Goal: Use online tool/utility: Utilize a website feature to perform a specific function

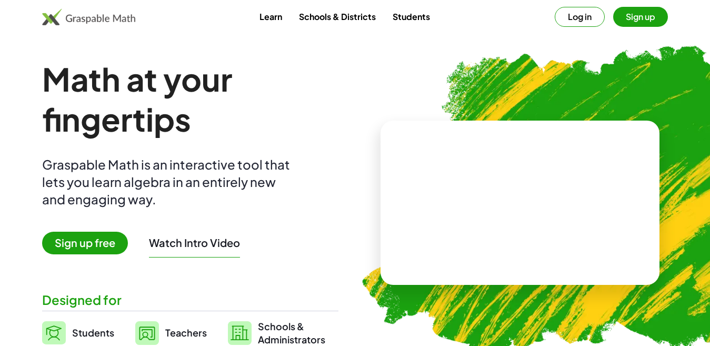
scroll to position [693, 0]
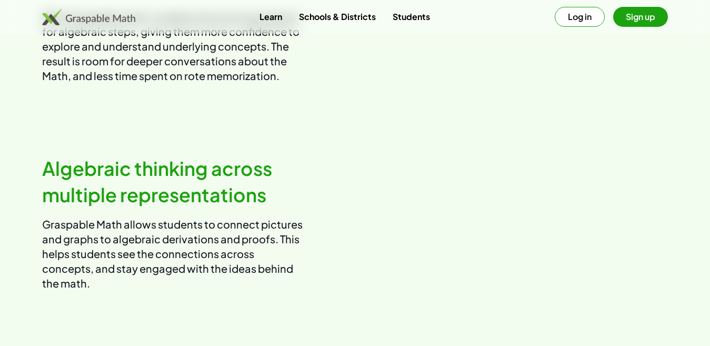
click at [653, 16] on button "Sign up" at bounding box center [640, 17] width 55 height 20
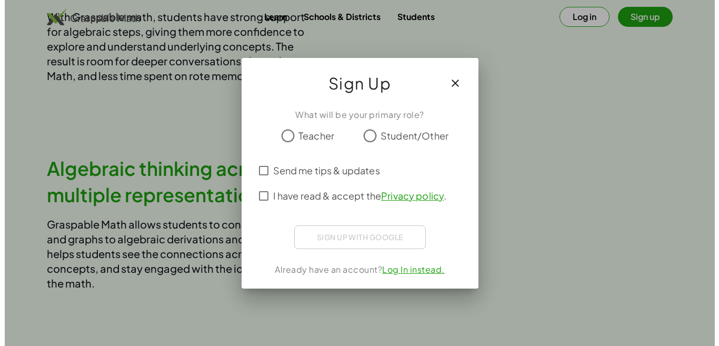
scroll to position [0, 0]
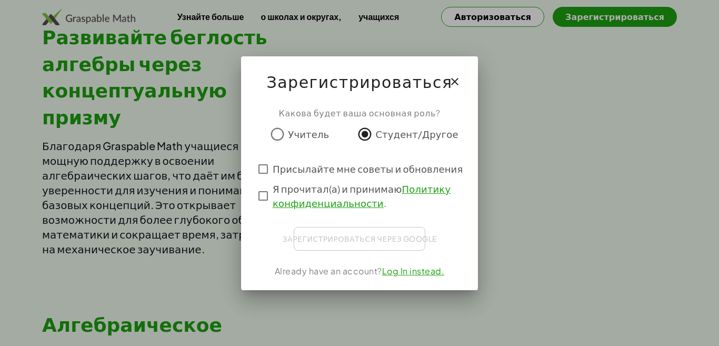
click at [305, 198] on font "Политику конфиденциальности" at bounding box center [362, 196] width 178 height 26
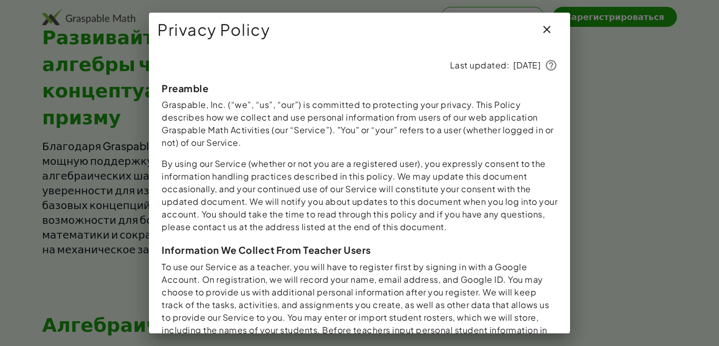
scroll to position [1062, 0]
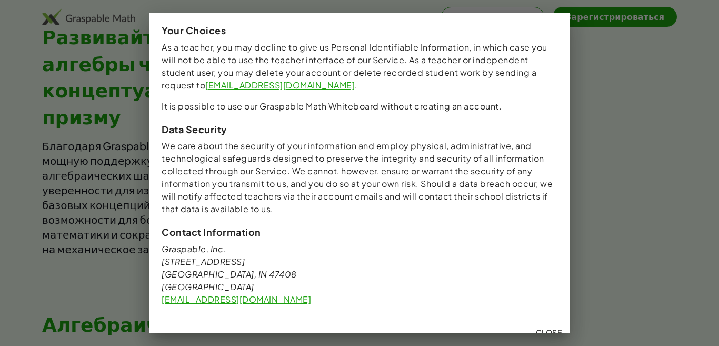
click at [535, 327] on span "Close" at bounding box center [548, 331] width 26 height 9
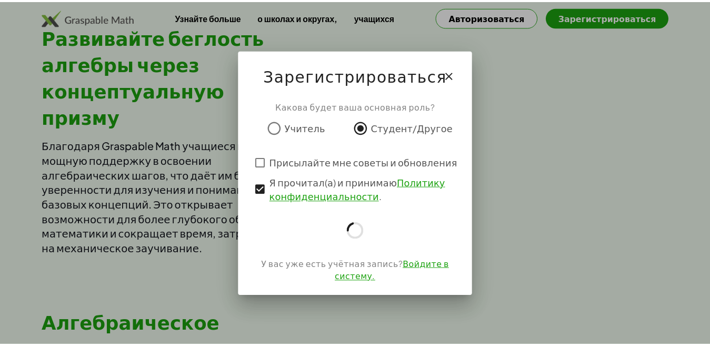
scroll to position [693, 0]
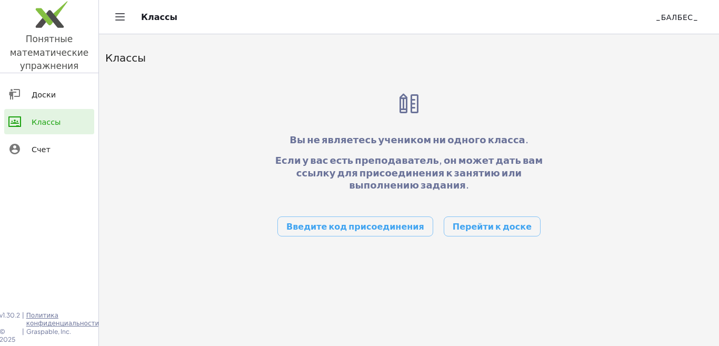
click at [66, 96] on div "Доски" at bounding box center [61, 94] width 58 height 13
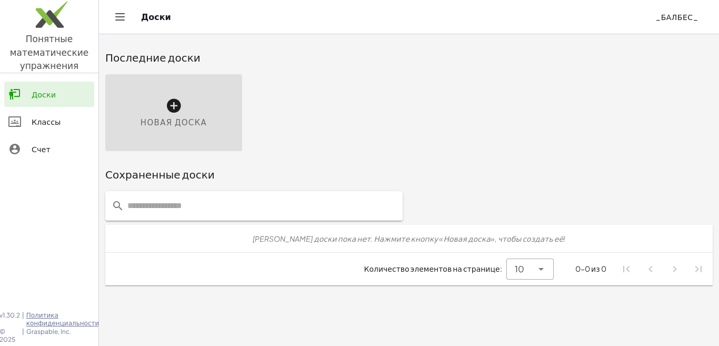
click at [173, 99] on icon at bounding box center [173, 105] width 17 height 17
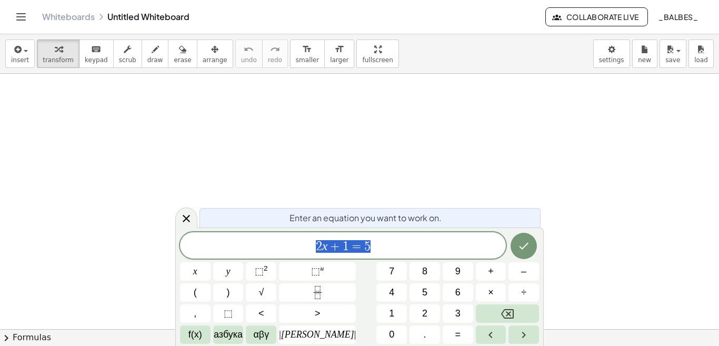
click at [521, 247] on icon "Сделанный" at bounding box center [523, 246] width 13 height 13
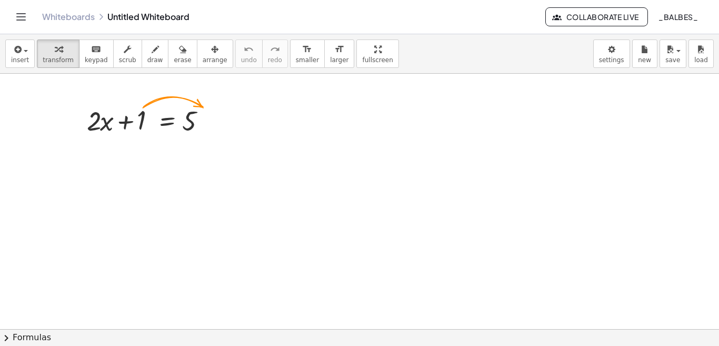
scroll to position [255, 0]
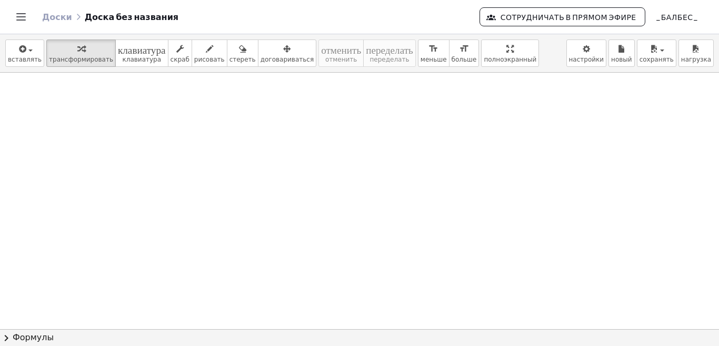
drag, startPoint x: 338, startPoint y: 159, endPoint x: 369, endPoint y: 182, distance: 38.0
click at [351, 164] on div at bounding box center [359, 148] width 719 height 769
click at [209, 121] on div at bounding box center [209, 120] width 12 height 12
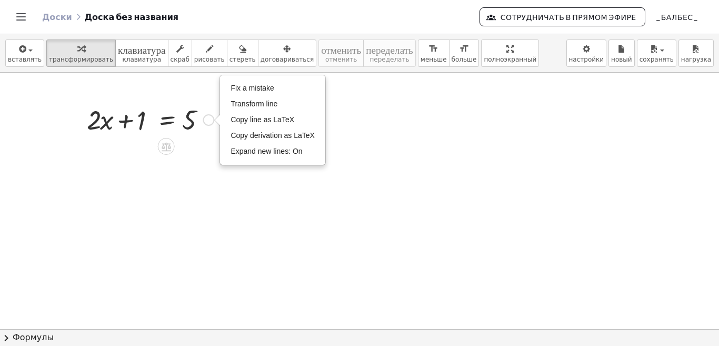
click at [209, 121] on div "Fix a mistake Transform line Copy line as LaTeX Copy derivation as LaTeX Expand…" at bounding box center [209, 120] width 12 height 12
click at [138, 144] on div at bounding box center [359, 329] width 719 height 513
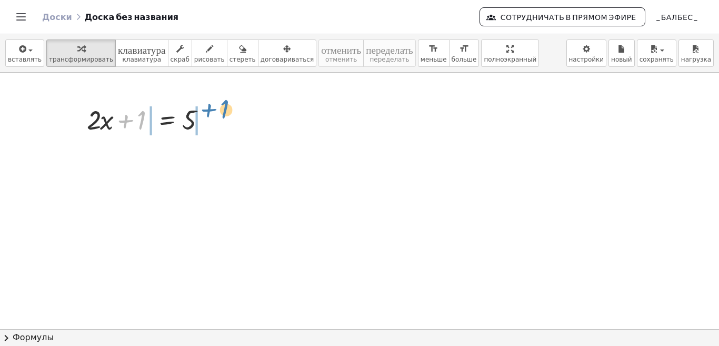
drag, startPoint x: 141, startPoint y: 121, endPoint x: 225, endPoint y: 113, distance: 85.1
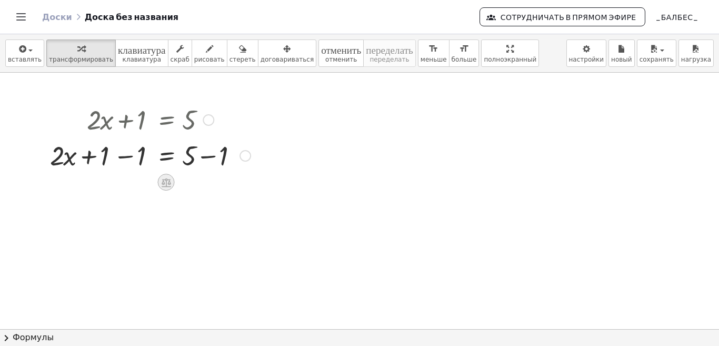
click at [165, 187] on icon at bounding box center [166, 182] width 11 height 11
click at [212, 208] on div at bounding box center [359, 329] width 719 height 513
click at [63, 156] on div at bounding box center [150, 155] width 211 height 36
click at [66, 162] on div at bounding box center [150, 155] width 211 height 36
click at [58, 154] on div at bounding box center [150, 155] width 211 height 36
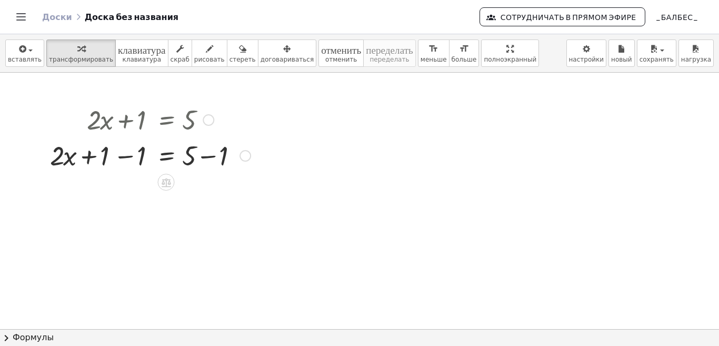
drag, startPoint x: 58, startPoint y: 156, endPoint x: 71, endPoint y: 142, distance: 19.0
click at [71, 142] on div at bounding box center [150, 155] width 211 height 36
click at [59, 156] on div at bounding box center [150, 155] width 211 height 36
click at [66, 158] on div at bounding box center [150, 155] width 211 height 36
click at [70, 158] on div at bounding box center [150, 155] width 211 height 36
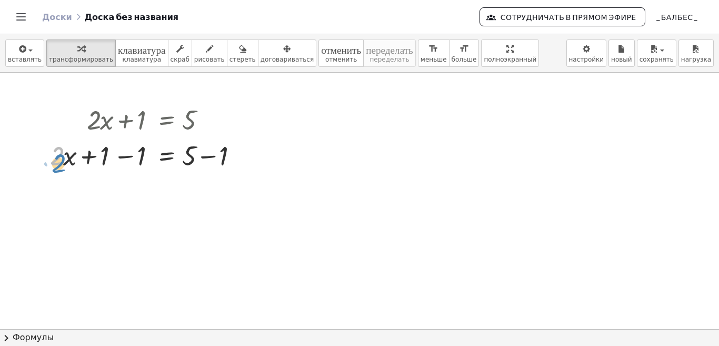
click at [52, 150] on div at bounding box center [150, 155] width 211 height 36
click at [168, 180] on icon at bounding box center [166, 182] width 9 height 9
click at [186, 185] on span "÷" at bounding box center [187, 182] width 6 height 15
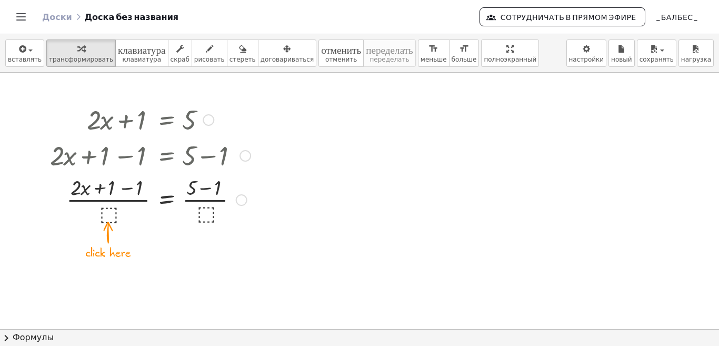
click at [168, 198] on div at bounding box center [150, 199] width 211 height 53
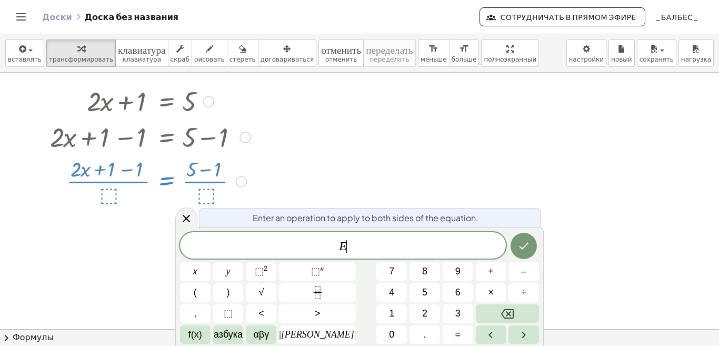
scroll to position [20, 0]
click at [520, 247] on icon "Сделанный" at bounding box center [524, 246] width 9 height 7
click at [517, 286] on button "÷" at bounding box center [524, 292] width 31 height 18
click at [515, 256] on button "Сделанный" at bounding box center [524, 246] width 26 height 26
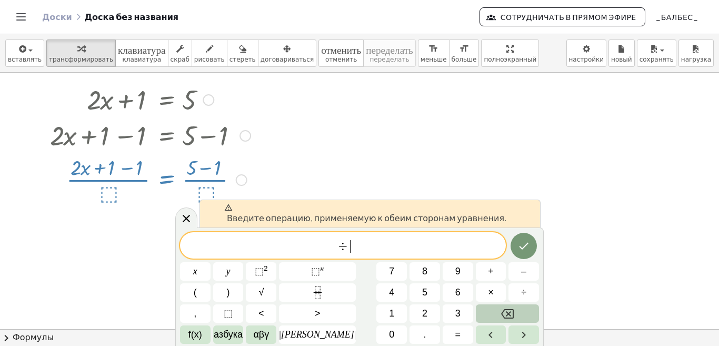
click at [516, 310] on button "Возврат на одну позицию" at bounding box center [507, 313] width 63 height 18
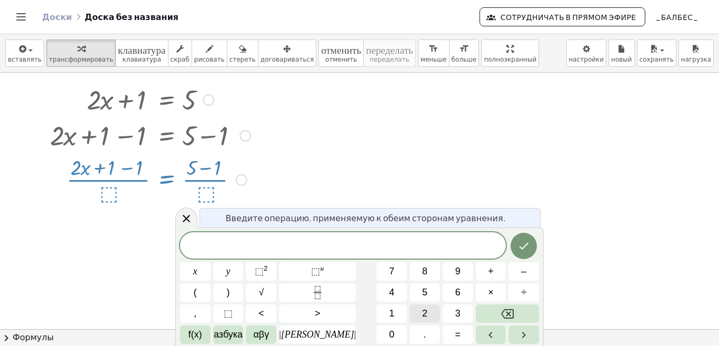
click at [422, 307] on span "2" at bounding box center [424, 313] width 5 height 14
click at [511, 278] on button "–" at bounding box center [524, 271] width 31 height 18
click at [376, 309] on button "1" at bounding box center [391, 313] width 31 height 18
click at [521, 239] on button "Сделанный" at bounding box center [524, 246] width 26 height 26
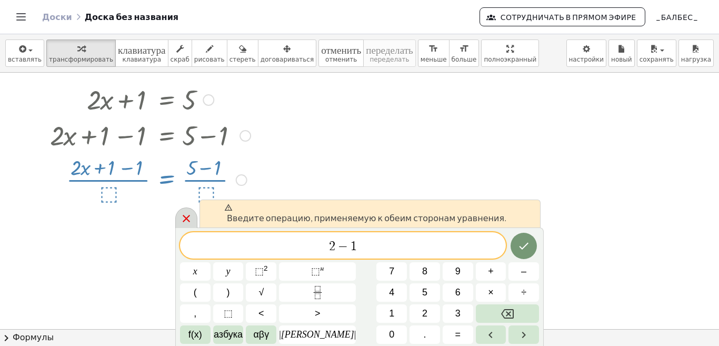
click at [190, 219] on icon at bounding box center [186, 218] width 13 height 13
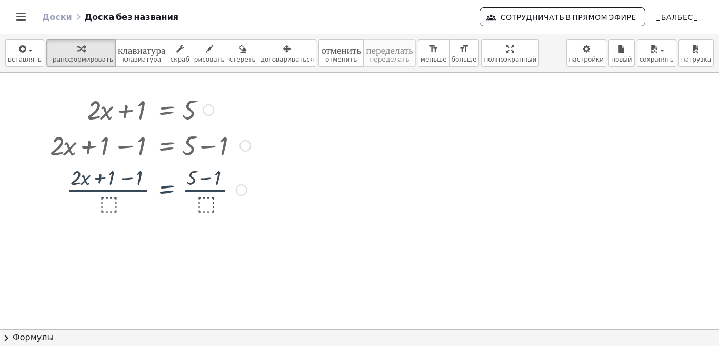
scroll to position [0, 0]
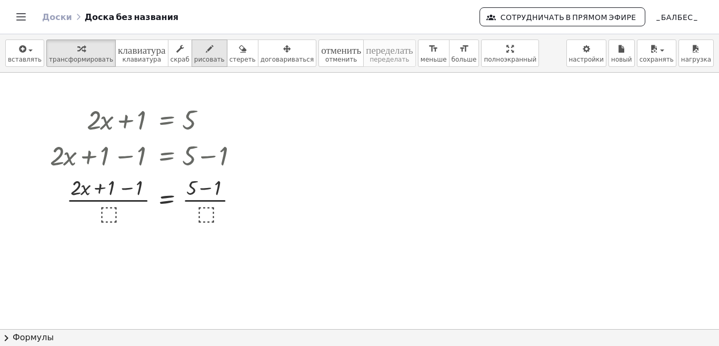
click at [194, 63] on font "рисовать" at bounding box center [209, 59] width 31 height 7
drag, startPoint x: 295, startPoint y: 133, endPoint x: 302, endPoint y: 149, distance: 17.0
click at [301, 149] on div at bounding box center [359, 329] width 719 height 513
drag, startPoint x: 350, startPoint y: 123, endPoint x: 351, endPoint y: 141, distance: 18.5
click at [342, 137] on div at bounding box center [359, 329] width 719 height 513
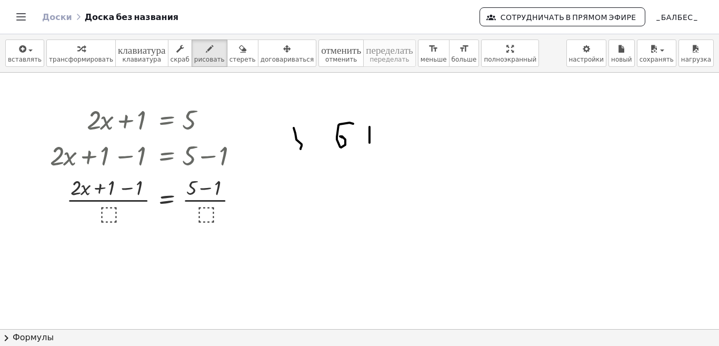
drag, startPoint x: 370, startPoint y: 127, endPoint x: 365, endPoint y: 135, distance: 8.9
click at [370, 141] on div at bounding box center [359, 329] width 719 height 513
drag, startPoint x: 365, startPoint y: 135, endPoint x: 384, endPoint y: 130, distance: 19.5
click at [381, 136] on div at bounding box center [359, 329] width 719 height 513
drag, startPoint x: 390, startPoint y: 126, endPoint x: 401, endPoint y: 136, distance: 14.9
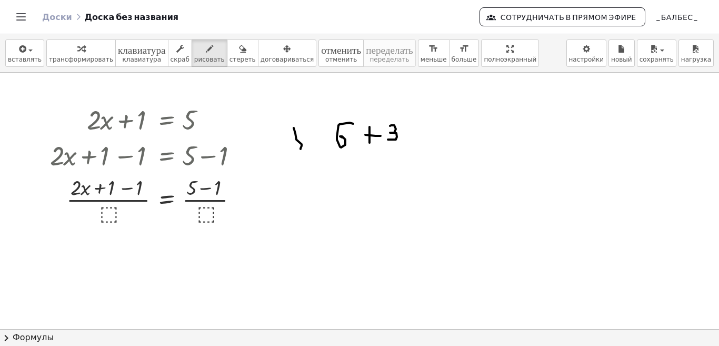
click at [387, 139] on div at bounding box center [359, 329] width 719 height 513
click at [416, 129] on div at bounding box center [359, 329] width 719 height 513
drag, startPoint x: 408, startPoint y: 132, endPoint x: 418, endPoint y: 134, distance: 10.2
click at [418, 134] on div at bounding box center [359, 329] width 719 height 513
drag, startPoint x: 444, startPoint y: 126, endPoint x: 432, endPoint y: 146, distance: 23.1
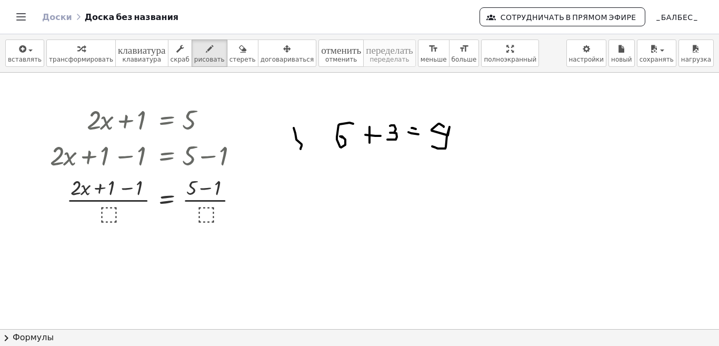
click at [432, 146] on div at bounding box center [359, 329] width 719 height 513
drag, startPoint x: 390, startPoint y: 151, endPoint x: 466, endPoint y: 150, distance: 76.3
click at [466, 150] on div at bounding box center [359, 329] width 719 height 513
drag, startPoint x: 357, startPoint y: 157, endPoint x: 366, endPoint y: 168, distance: 13.8
click at [361, 175] on div at bounding box center [359, 329] width 719 height 513
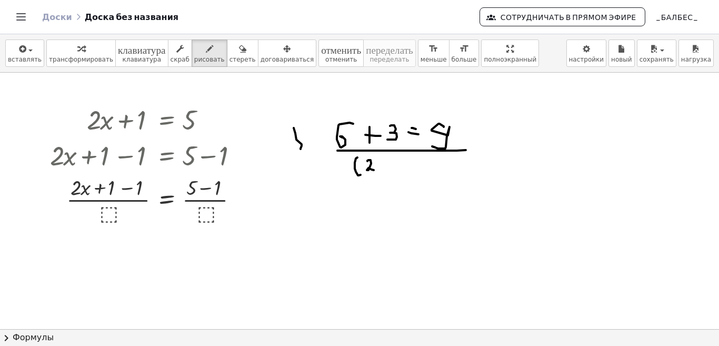
drag, startPoint x: 368, startPoint y: 160, endPoint x: 382, endPoint y: 162, distance: 13.8
click at [378, 168] on div at bounding box center [359, 329] width 719 height 513
click at [382, 169] on div at bounding box center [359, 329] width 719 height 513
click at [386, 164] on div at bounding box center [359, 329] width 719 height 513
drag, startPoint x: 402, startPoint y: 161, endPoint x: 406, endPoint y: 172, distance: 12.0
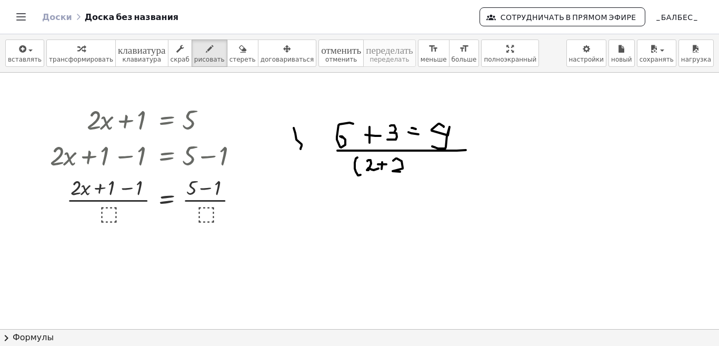
click at [405, 173] on div at bounding box center [359, 329] width 719 height 513
drag, startPoint x: 410, startPoint y: 158, endPoint x: 423, endPoint y: 158, distance: 13.2
click at [415, 178] on div at bounding box center [359, 329] width 719 height 513
drag, startPoint x: 423, startPoint y: 158, endPoint x: 443, endPoint y: 162, distance: 20.3
click at [428, 166] on div at bounding box center [359, 329] width 719 height 513
